Goal: Find specific page/section: Find specific page/section

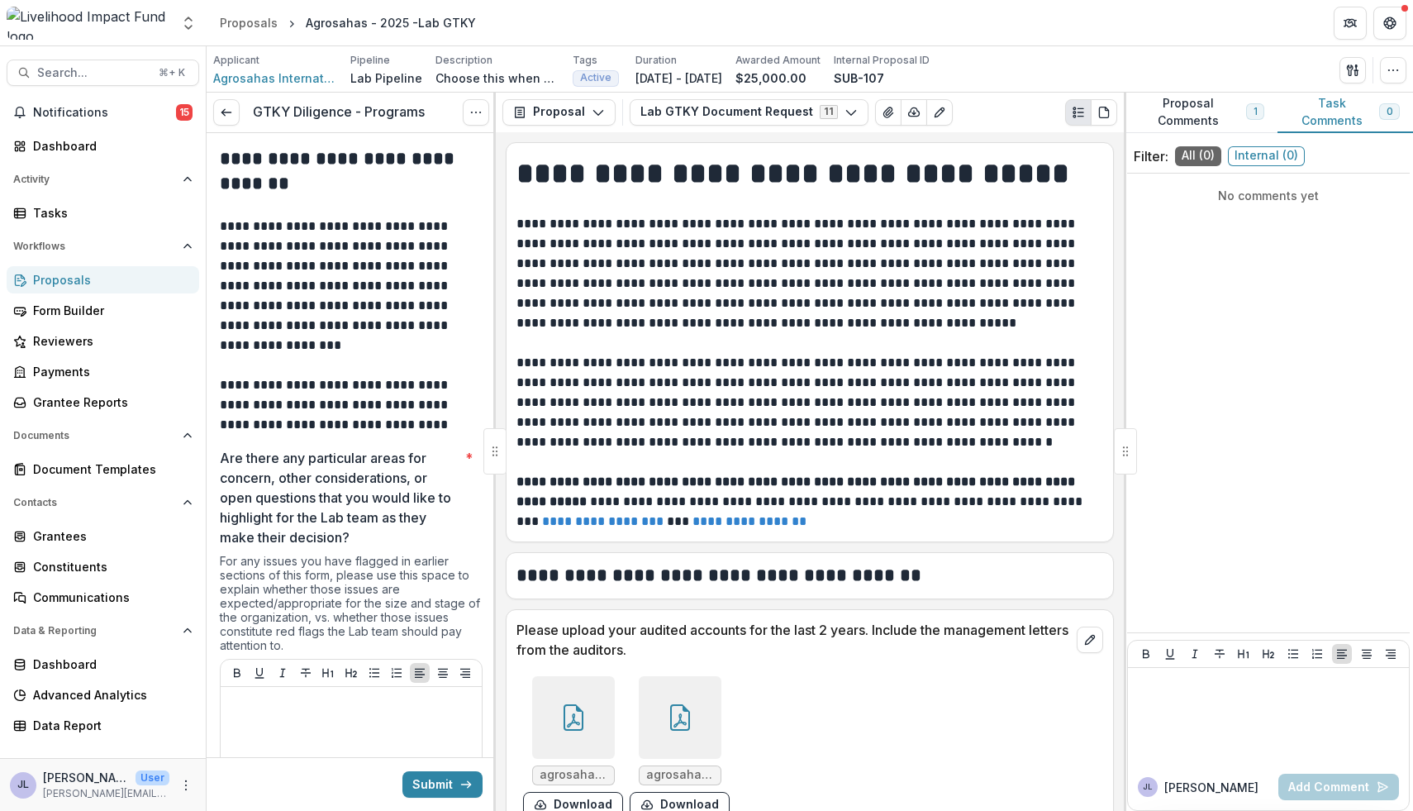
scroll to position [2915, 0]
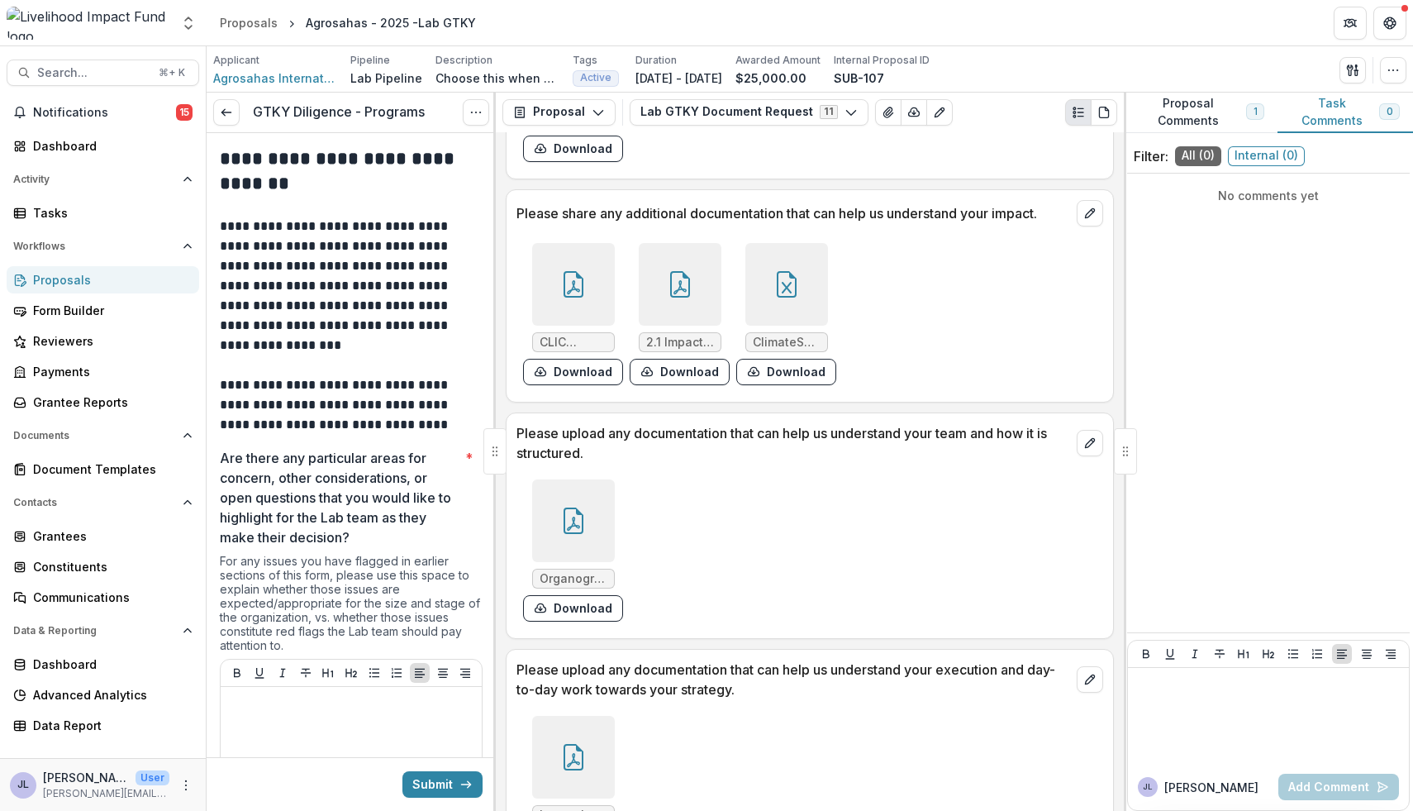
click at [89, 283] on div "Proposals" at bounding box center [109, 279] width 153 height 17
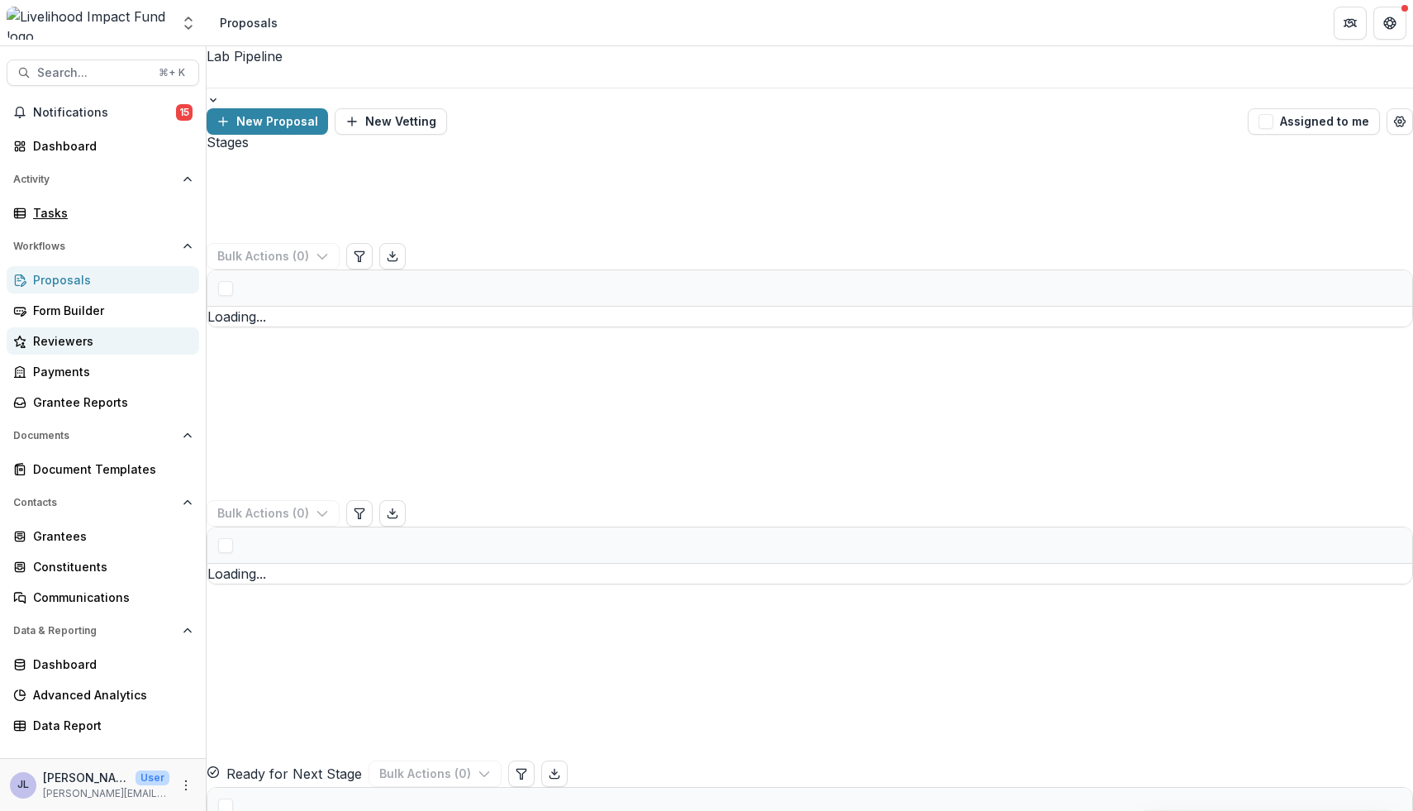
click at [116, 216] on div "Tasks" at bounding box center [109, 212] width 153 height 17
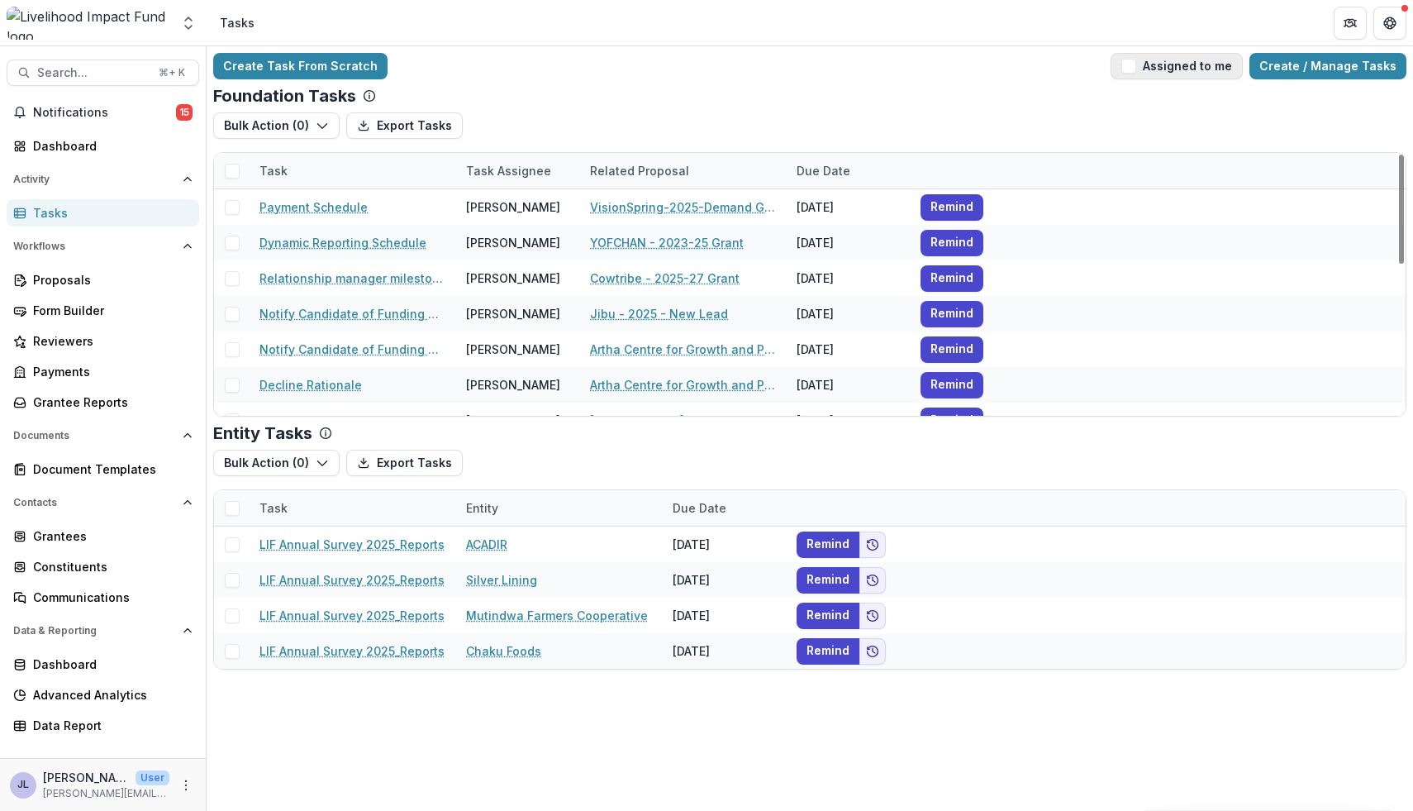
click at [1136, 60] on span "button" at bounding box center [1129, 66] width 15 height 15
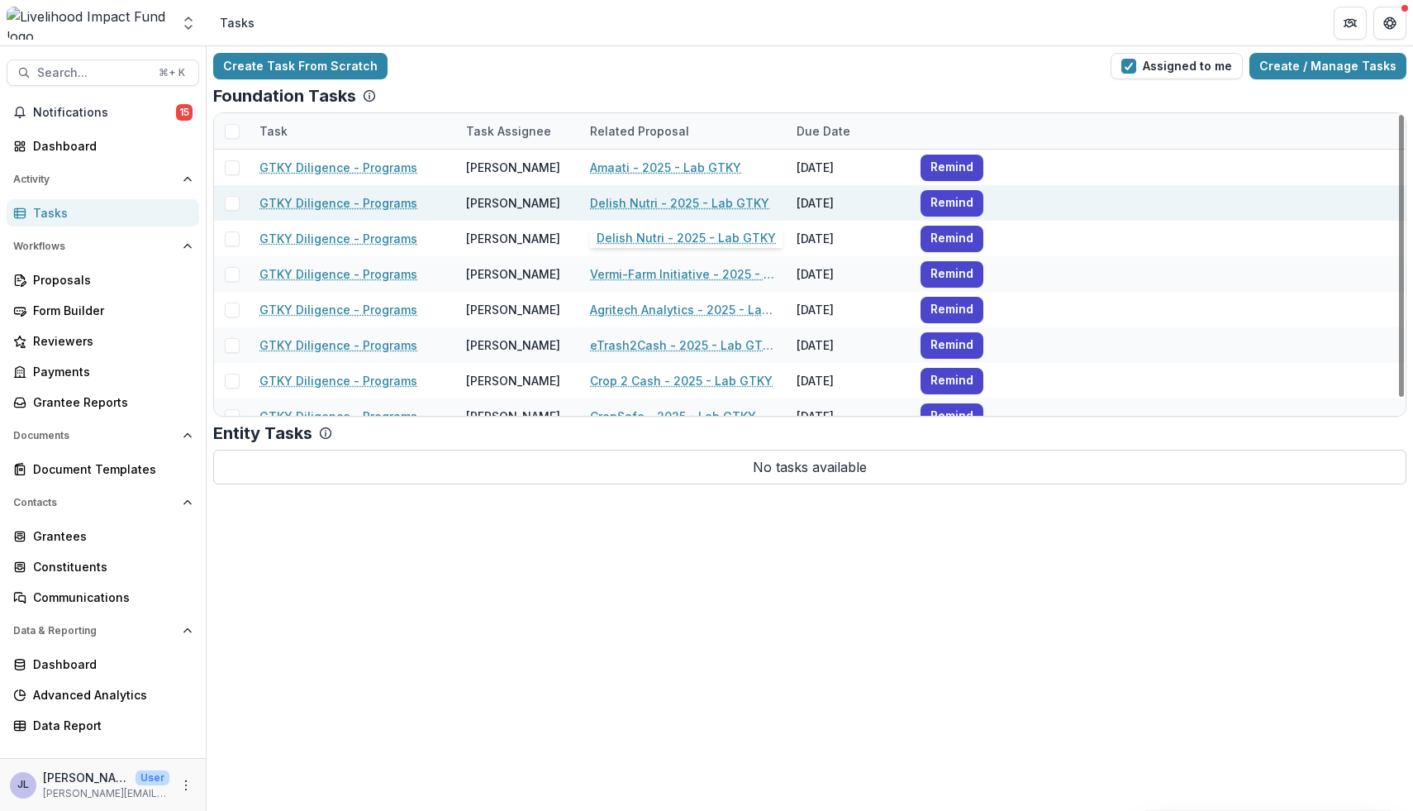
click at [660, 203] on link "Delish Nutri - 2025 - Lab GTKY" at bounding box center [679, 202] width 179 height 17
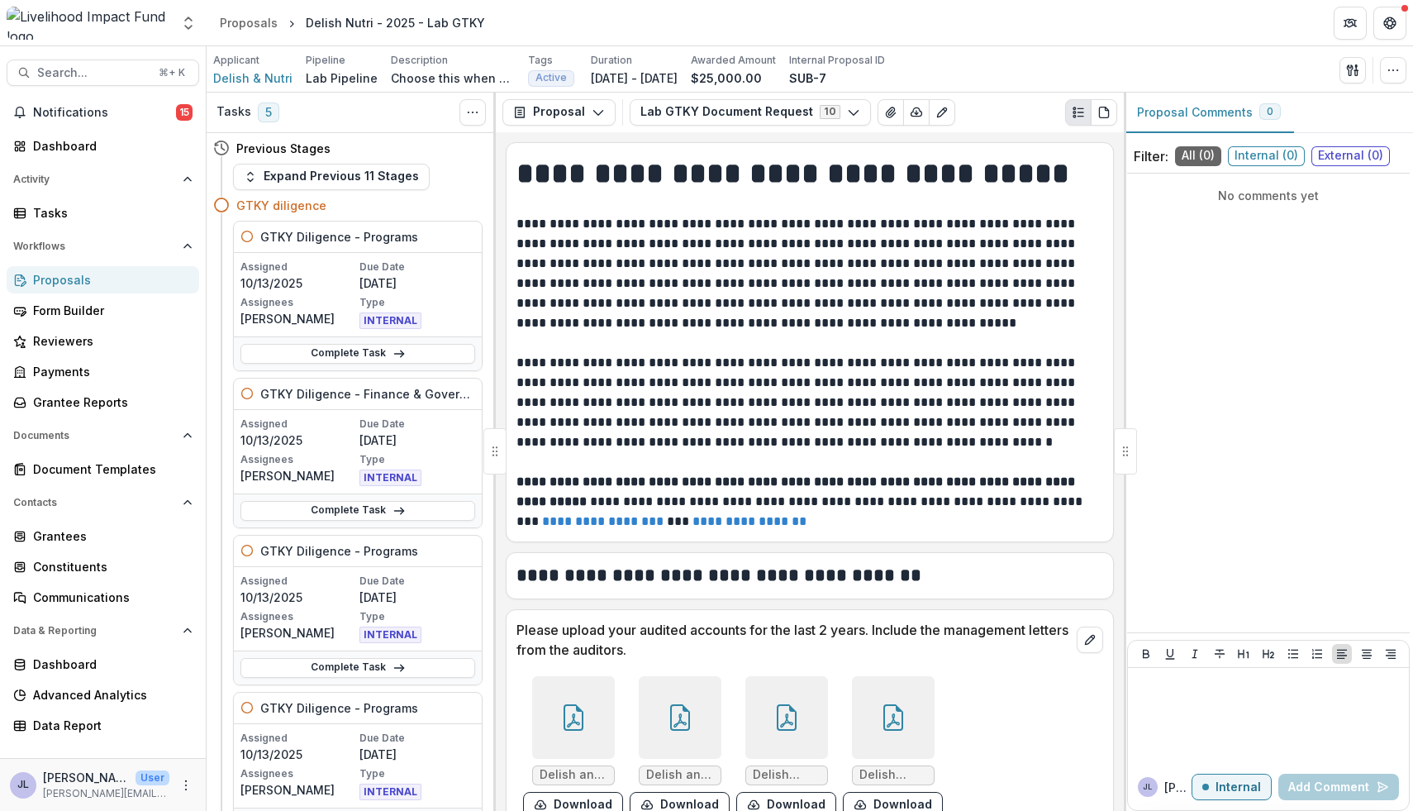
scroll to position [2, 0]
